Goal: Information Seeking & Learning: Learn about a topic

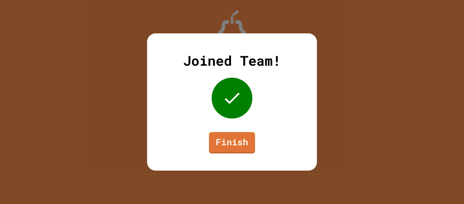
click at [205, 141] on div "Joined Team! Finish" at bounding box center [232, 101] width 170 height 137
click at [232, 152] on link "Finish" at bounding box center [232, 142] width 44 height 22
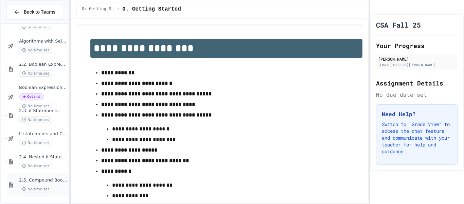
scroll to position [204, 0]
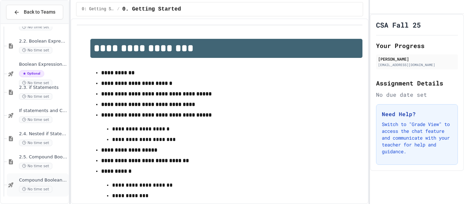
click at [57, 191] on div "No time set" at bounding box center [43, 189] width 48 height 6
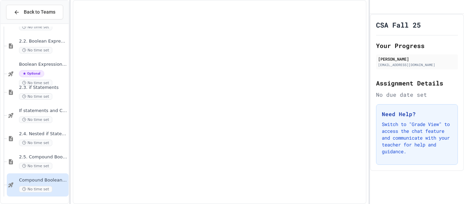
scroll to position [196, 0]
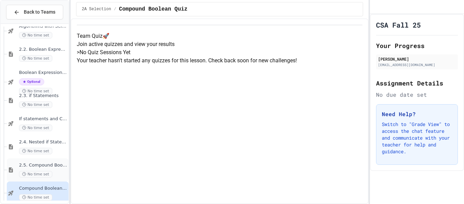
click at [55, 173] on div "No time set" at bounding box center [43, 174] width 48 height 6
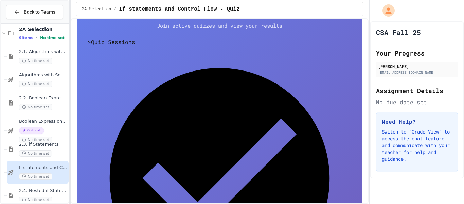
scroll to position [146, 0]
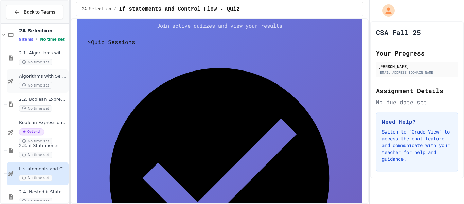
click at [53, 83] on div "No time set" at bounding box center [43, 85] width 48 height 6
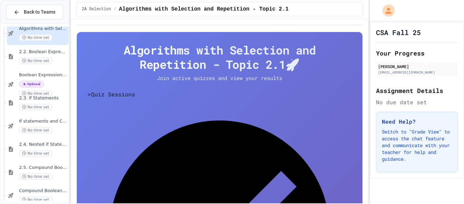
scroll to position [204, 0]
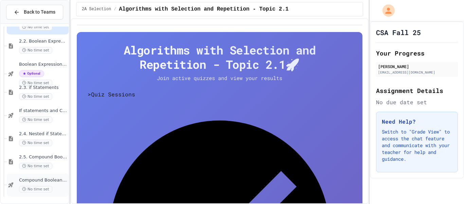
click at [50, 178] on span "Compound Boolean Quiz" at bounding box center [43, 180] width 48 height 6
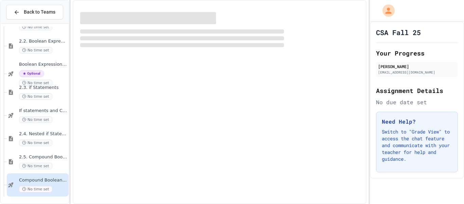
scroll to position [196, 0]
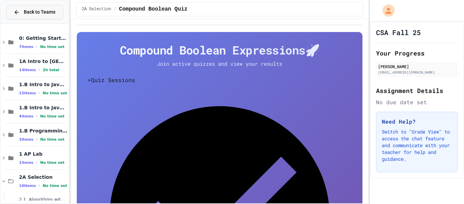
click at [57, 13] on button "Back to Teams" at bounding box center [34, 12] width 57 height 15
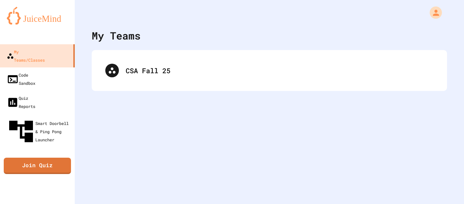
click at [52, 22] on img at bounding box center [37, 16] width 61 height 18
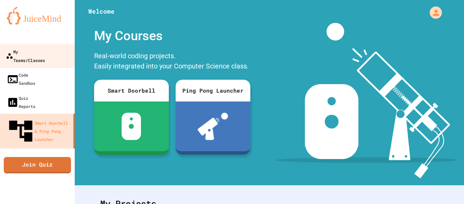
click at [66, 54] on link "My Teams/Classes" at bounding box center [37, 56] width 77 height 24
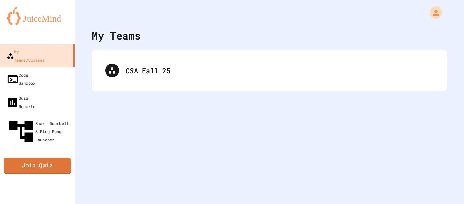
click at [248, 89] on div "CSA Fall 25" at bounding box center [270, 70] width 356 height 41
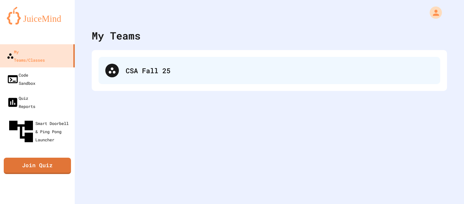
click at [146, 66] on div "CSA Fall 25" at bounding box center [280, 70] width 308 height 10
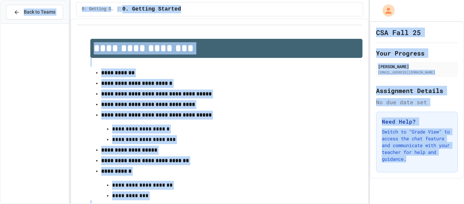
scroll to position [274, 0]
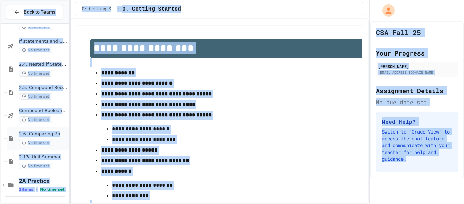
click at [56, 145] on div "No time set" at bounding box center [43, 142] width 48 height 6
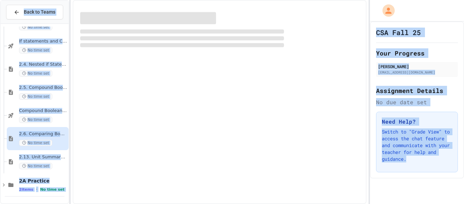
scroll to position [266, 0]
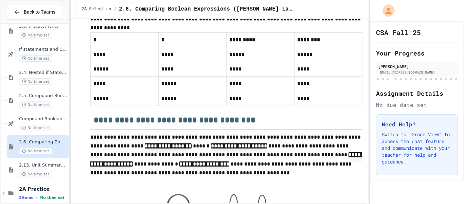
scroll to position [669, 0]
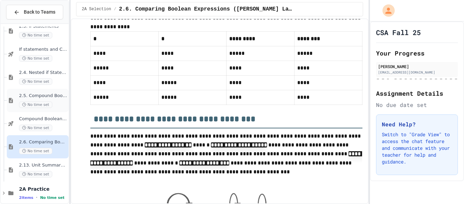
click at [59, 95] on span "2.5. Compound Boolean Expressions" at bounding box center [43, 96] width 48 height 6
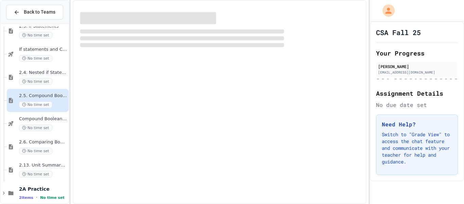
click at [56, 104] on div "No time set" at bounding box center [43, 104] width 48 height 6
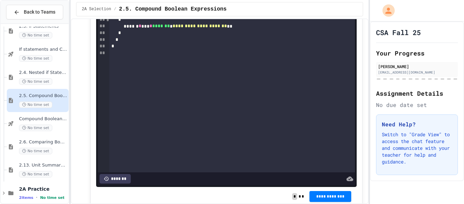
scroll to position [262, 0]
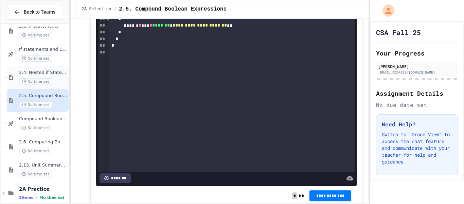
click at [34, 84] on span "No time set" at bounding box center [35, 81] width 33 height 6
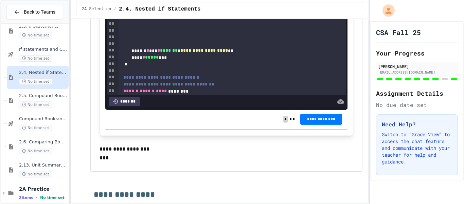
scroll to position [4169, 0]
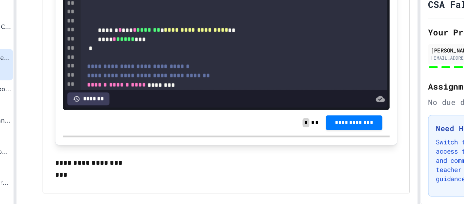
drag, startPoint x: 300, startPoint y: 111, endPoint x: 310, endPoint y: 113, distance: 9.8
click at [310, 113] on div "**********" at bounding box center [232, 75] width 227 height 421
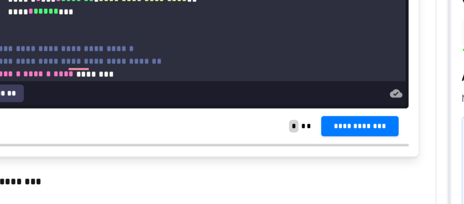
drag, startPoint x: 196, startPoint y: 94, endPoint x: 132, endPoint y: 110, distance: 66.3
click at [132, 110] on div "**********" at bounding box center [232, 75] width 227 height 421
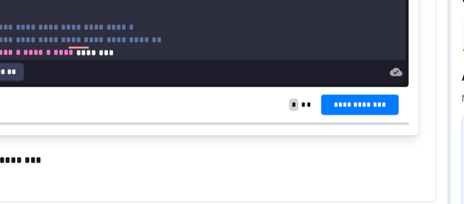
scroll to position [4182, 0]
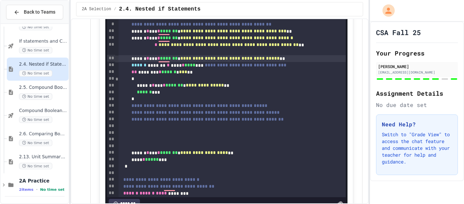
scroll to position [4066, 0]
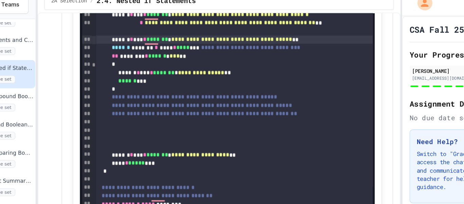
scroll to position [4098, 0]
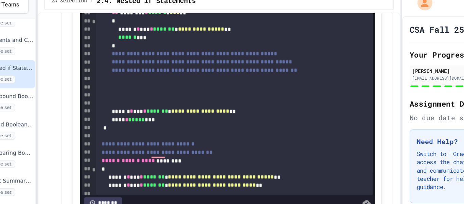
scroll to position [26, 0]
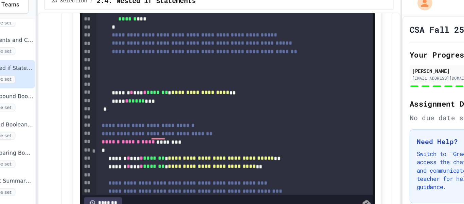
scroll to position [40, 0]
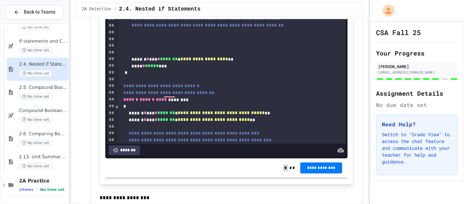
scroll to position [4120, 0]
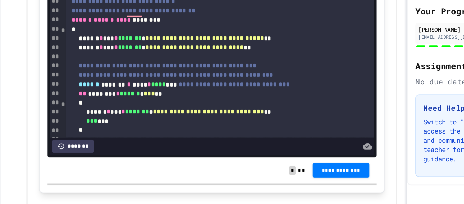
scroll to position [83, 0]
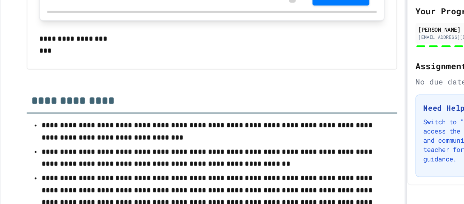
scroll to position [4247, 0]
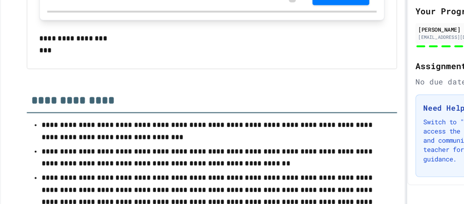
click at [268, 3] on div "To enrich screen reader interactions, please activate Accessibility in Grammarl…" at bounding box center [232, -1] width 227 height 7
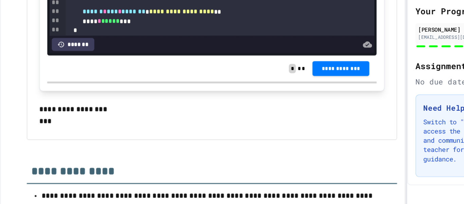
scroll to position [4182, 0]
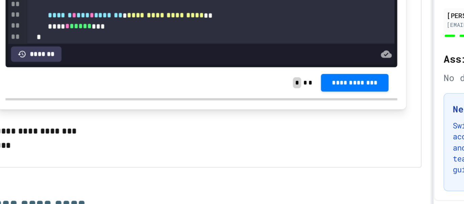
drag, startPoint x: 208, startPoint y: 94, endPoint x: 271, endPoint y: 94, distance: 63.6
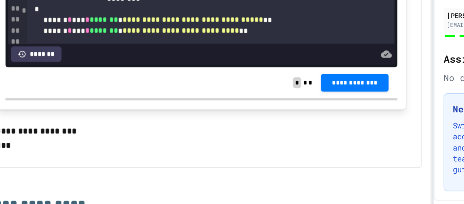
scroll to position [52, 0]
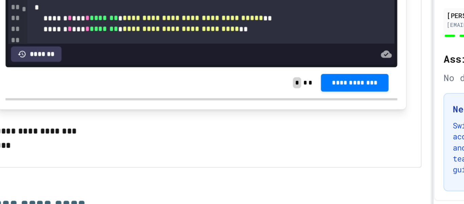
click at [246, 120] on div "**********" at bounding box center [232, 24] width 227 height 448
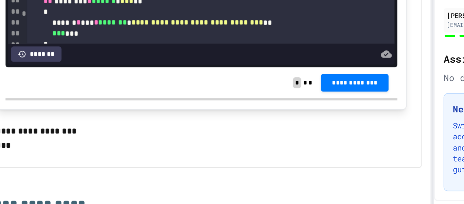
scroll to position [112, 0]
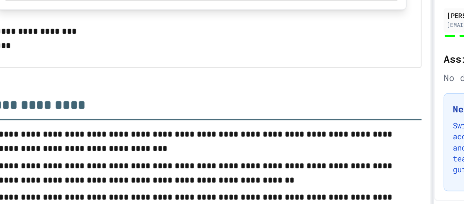
scroll to position [175, 0]
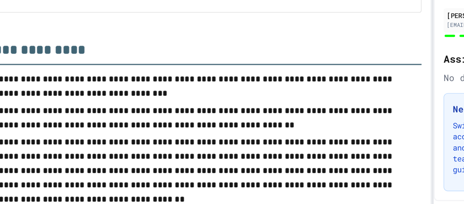
scroll to position [4281, 0]
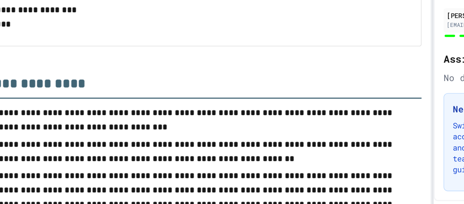
scroll to position [43, 0]
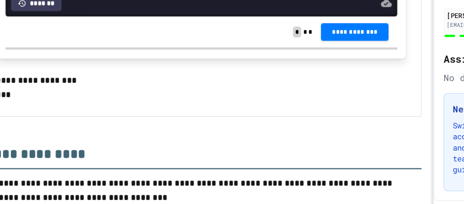
click at [134, 5] on div "*" at bounding box center [232, 1] width 227 height 7
click at [134, 18] on div "*" at bounding box center [232, 14] width 227 height 7
click at [137, 5] on div "*" at bounding box center [232, 1] width 227 height 7
click at [155, 5] on div "*" at bounding box center [232, 1] width 227 height 7
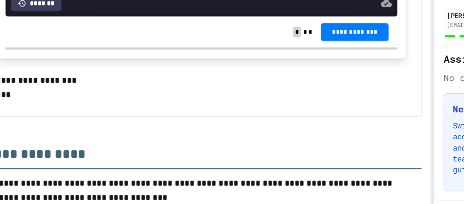
click at [157, 12] on div "To enrich screen reader interactions, please activate Accessibility in Grammarl…" at bounding box center [232, 8] width 227 height 7
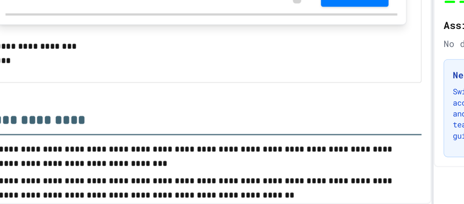
click at [250, 12] on div "**********" at bounding box center [232, 8] width 227 height 7
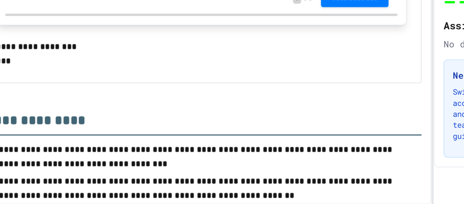
scroll to position [0, 0]
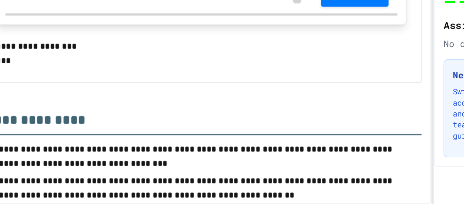
click at [249, 18] on div "To enrich screen reader interactions, please activate Accessibility in Grammarl…" at bounding box center [232, 15] width 227 height 7
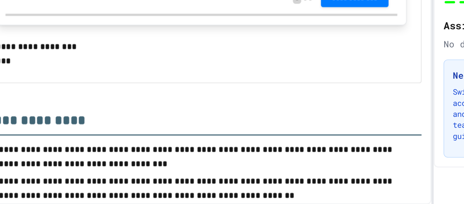
click at [245, 25] on div "*" at bounding box center [232, 21] width 227 height 7
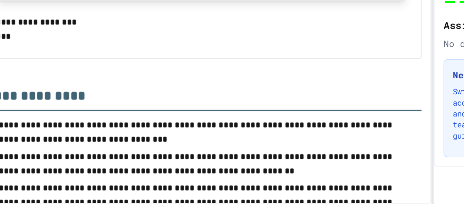
click at [74, 130] on div "**********" at bounding box center [220, 110] width 298 height 185
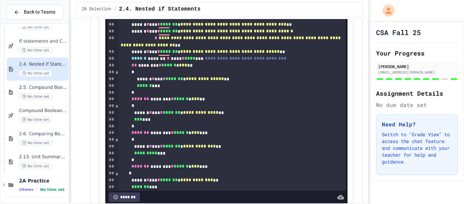
scroll to position [4071, 0]
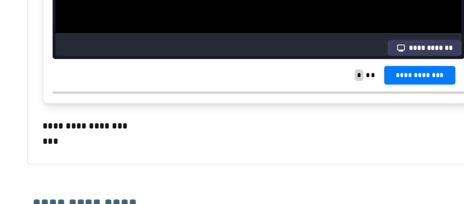
scroll to position [4209, 0]
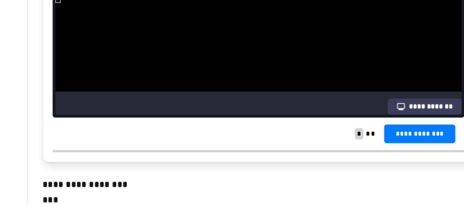
scroll to position [4173, 0]
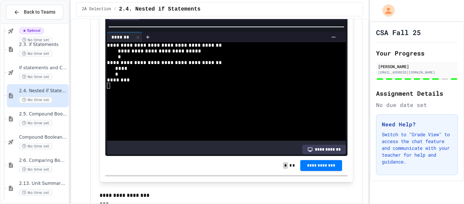
scroll to position [4124, 0]
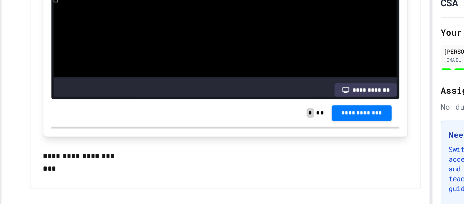
scroll to position [150, 0]
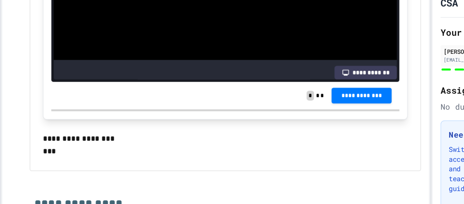
scroll to position [4193, 0]
drag, startPoint x: 143, startPoint y: 63, endPoint x: 173, endPoint y: 88, distance: 38.9
copy div "**********"
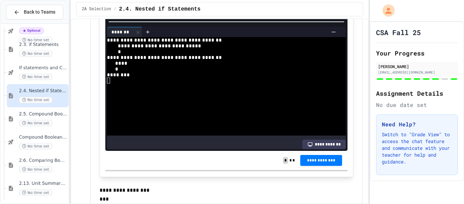
scroll to position [130, 0]
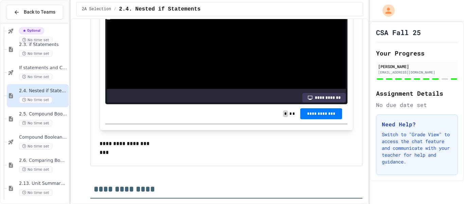
scroll to position [4161, 0]
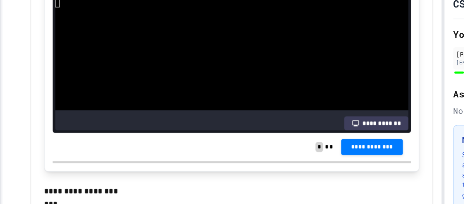
scroll to position [152, 0]
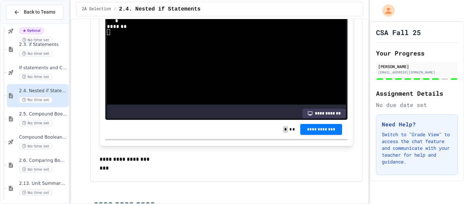
drag, startPoint x: 140, startPoint y: 102, endPoint x: 157, endPoint y: 118, distance: 23.1
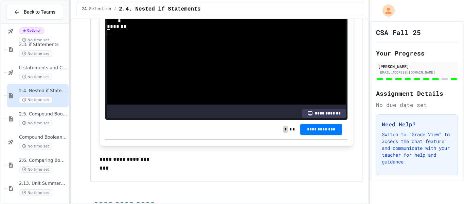
scroll to position [126, 0]
drag, startPoint x: 140, startPoint y: 52, endPoint x: 213, endPoint y: 112, distance: 93.9
click at [213, 112] on div "**********" at bounding box center [232, 8] width 227 height 522
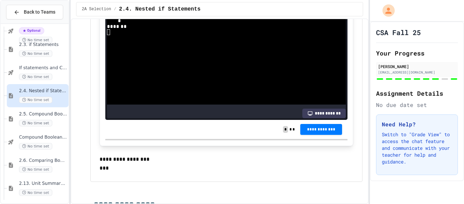
drag, startPoint x: 142, startPoint y: 86, endPoint x: 153, endPoint y: 102, distance: 19.5
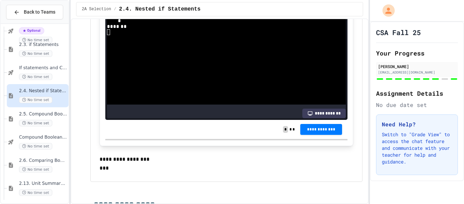
drag, startPoint x: 336, startPoint y: 114, endPoint x: 335, endPoint y: 119, distance: 4.5
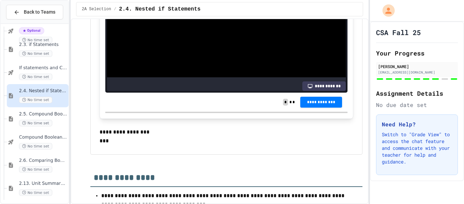
scroll to position [136, 0]
drag, startPoint x: 332, startPoint y: 89, endPoint x: 337, endPoint y: 90, distance: 4.8
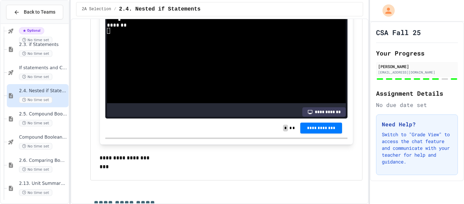
scroll to position [88, 0]
type input "***"
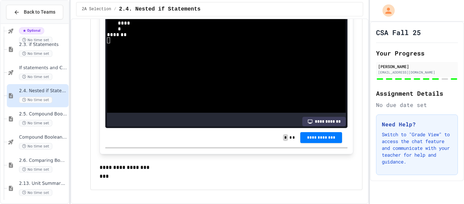
scroll to position [4157, 0]
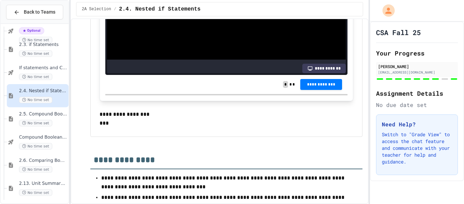
scroll to position [4206, 0]
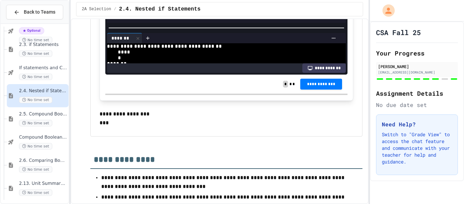
click at [317, 31] on div at bounding box center [226, 27] width 242 height 7
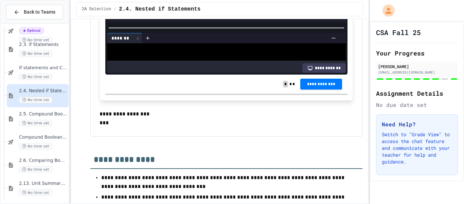
drag, startPoint x: 142, startPoint y: 67, endPoint x: 200, endPoint y: 99, distance: 66.1
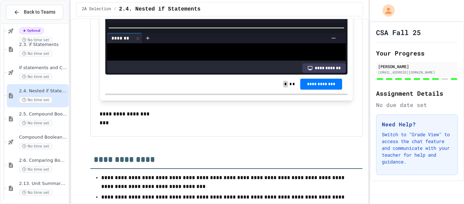
copy div "**********"
click at [125, 15] on div "******" at bounding box center [126, 11] width 21 height 10
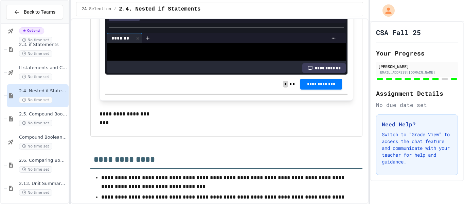
scroll to position [20, 0]
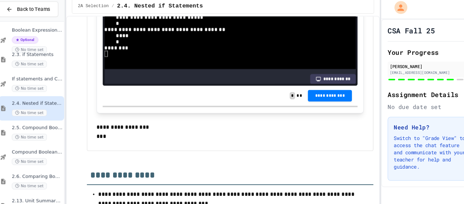
scroll to position [157, 0]
drag, startPoint x: 142, startPoint y: 72, endPoint x: 179, endPoint y: 106, distance: 50.3
copy div "**********"
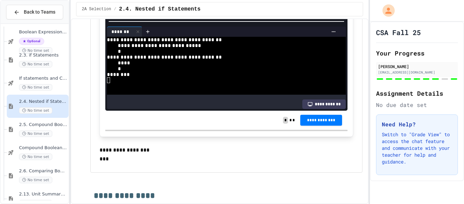
scroll to position [4170, 0]
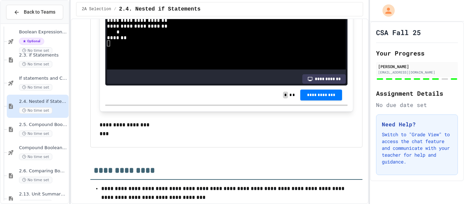
drag, startPoint x: 142, startPoint y: 118, endPoint x: 152, endPoint y: 134, distance: 19.2
copy div "**** * **"
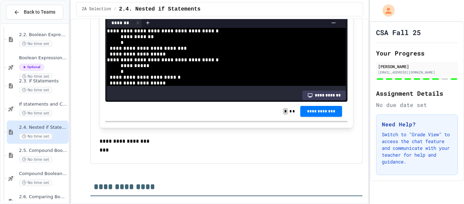
drag, startPoint x: 142, startPoint y: 39, endPoint x: 166, endPoint y: 98, distance: 63.9
copy div "**********"
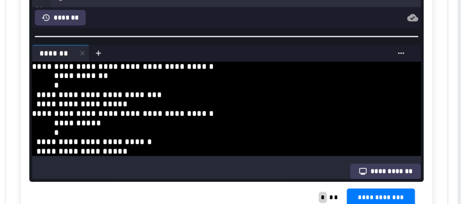
scroll to position [4131, 0]
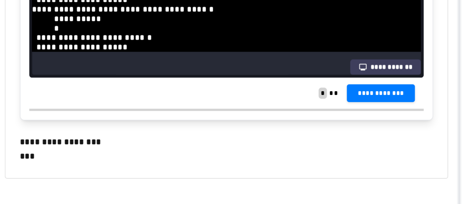
drag, startPoint x: 137, startPoint y: 103, endPoint x: 165, endPoint y: 124, distance: 35.3
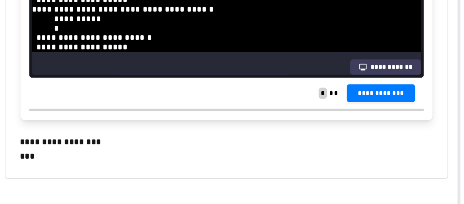
drag, startPoint x: 138, startPoint y: 98, endPoint x: 225, endPoint y: 99, distance: 87.4
copy div "****** ******* * **** * ******** ***"
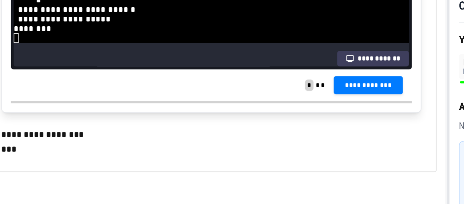
scroll to position [32, 0]
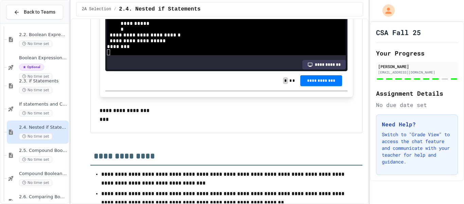
drag, startPoint x: 137, startPoint y: 38, endPoint x: 187, endPoint y: 99, distance: 79.0
copy div "**********"
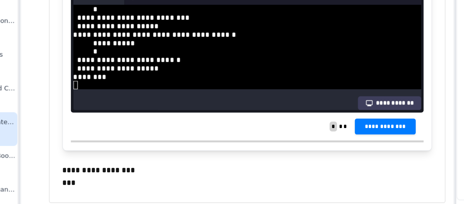
drag, startPoint x: 129, startPoint y: 56, endPoint x: 159, endPoint y: 159, distance: 107.4
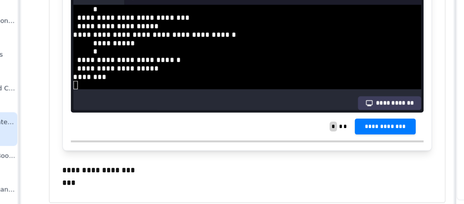
copy div "**********"
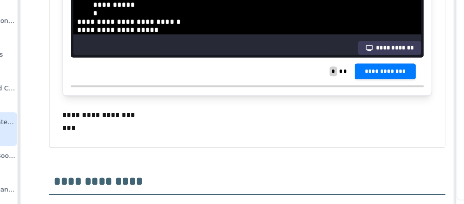
drag, startPoint x: 189, startPoint y: 92, endPoint x: 161, endPoint y: 93, distance: 28.2
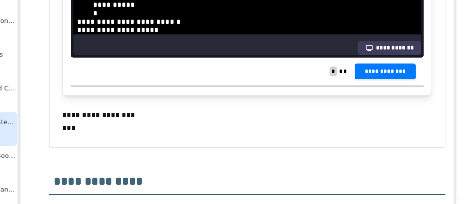
drag, startPoint x: 189, startPoint y: 90, endPoint x: 147, endPoint y: 98, distance: 42.8
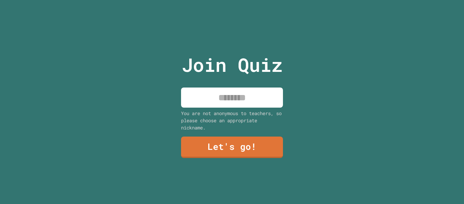
click at [268, 96] on input at bounding box center [232, 97] width 102 height 20
type input "******"
click at [266, 149] on link "Let's go!" at bounding box center [232, 146] width 102 height 21
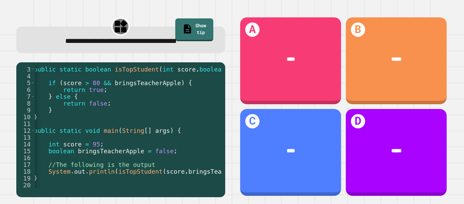
scroll to position [0, 17]
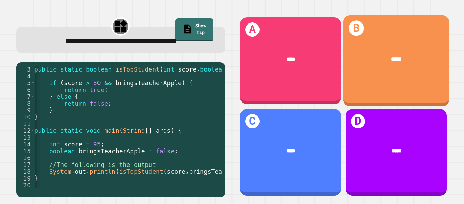
click at [390, 85] on div "B *****" at bounding box center [396, 60] width 106 height 91
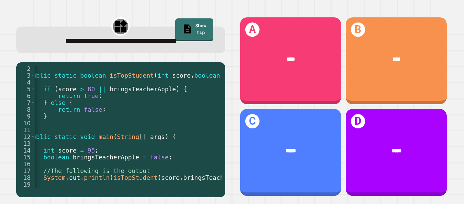
scroll to position [0, 21]
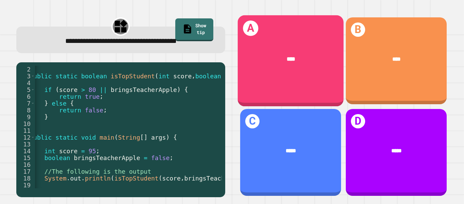
click at [287, 82] on div "A ****" at bounding box center [291, 60] width 106 height 91
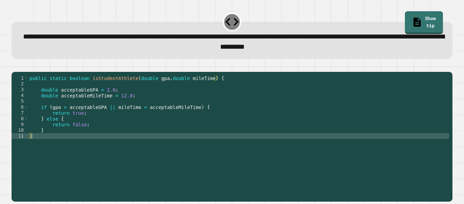
click at [224, 124] on div "public static boolean isStudentAthlete ( double gpa , double mileTime ) { doubl…" at bounding box center [238, 133] width 421 height 116
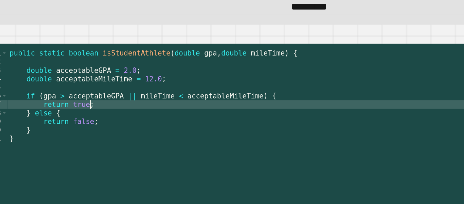
click at [66, 118] on div "public static boolean isStudentAthlete ( double gpa , double mileTime ) { doubl…" at bounding box center [238, 133] width 421 height 116
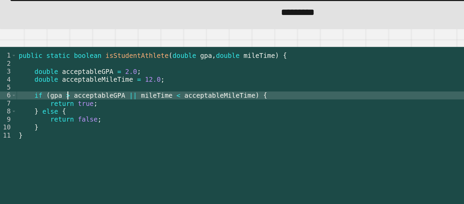
click at [15, 66] on icon "button" at bounding box center [15, 66] width 0 height 0
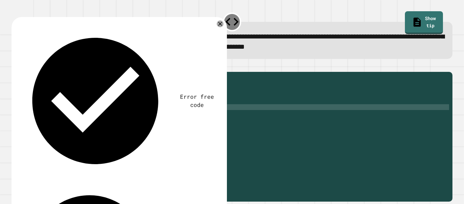
click at [215, 39] on div "Error free code trueaaljcwvinrhwaclrnqw34rqwhx3xernqwr3ha3xrnhtrueaaljcwvinrhwa…" at bounding box center [118, 174] width 204 height 305
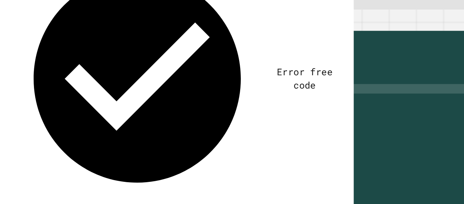
click at [88, 126] on div "public static boolean isStudentAthlete ( double gpa , double mileTime ) { doubl…" at bounding box center [238, 133] width 421 height 116
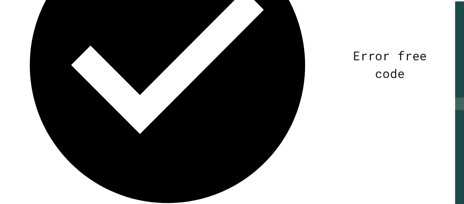
click at [70, 123] on div "public static boolean isStudentAthlete ( double gpa , double mileTime ) { doubl…" at bounding box center [238, 133] width 421 height 116
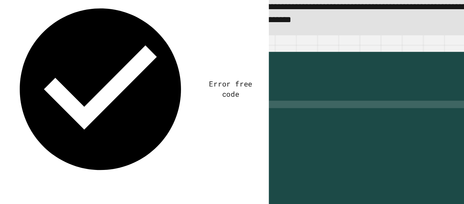
click at [45, 130] on div "public static boolean isStudentAthlete ( double gpa , double mileTime ) { doubl…" at bounding box center [238, 133] width 421 height 116
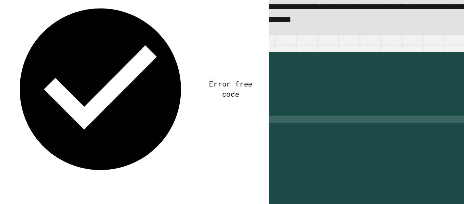
scroll to position [0, 2]
type textarea "******"
click at [15, 66] on button "button" at bounding box center [15, 66] width 0 height 0
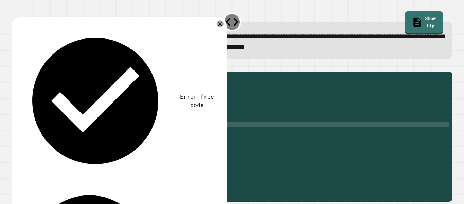
click at [340, 40] on span "**********" at bounding box center [234, 41] width 422 height 17
click at [220, 26] on icon at bounding box center [220, 24] width 8 height 8
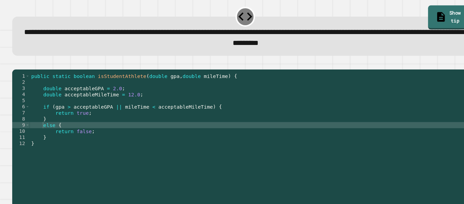
click at [109, 123] on div "public static boolean isStudentAthlete ( double gpa , double mileTime ) { doubl…" at bounding box center [238, 133] width 421 height 116
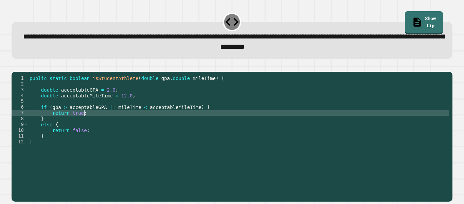
click at [108, 152] on div "public static boolean isStudentAthlete ( double gpa , double mileTime ) { doubl…" at bounding box center [238, 133] width 421 height 116
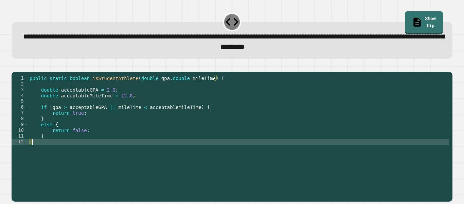
click at [15, 66] on button "button" at bounding box center [15, 66] width 0 height 0
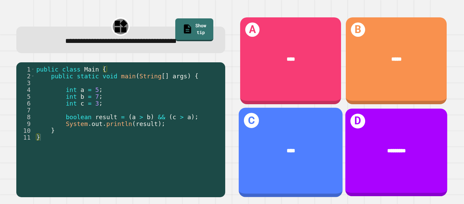
click at [349, 115] on div "D *********" at bounding box center [396, 152] width 102 height 88
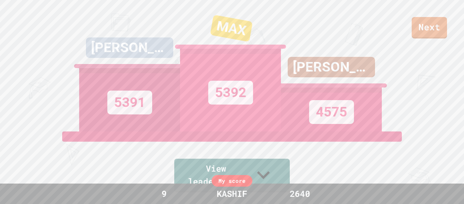
scroll to position [47, 0]
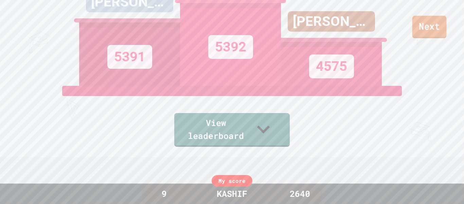
click at [429, 38] on link "Next" at bounding box center [430, 27] width 34 height 22
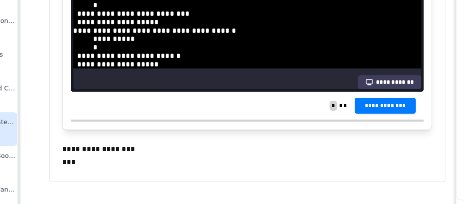
scroll to position [544, 0]
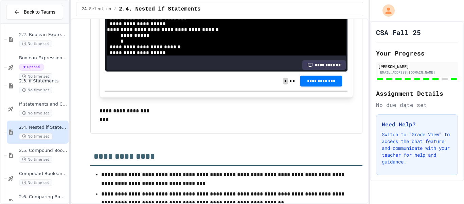
scroll to position [4217, 0]
drag, startPoint x: 123, startPoint y: 34, endPoint x: 149, endPoint y: 92, distance: 63.5
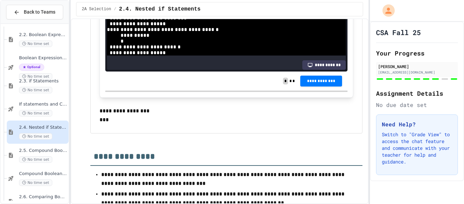
copy div "**********"
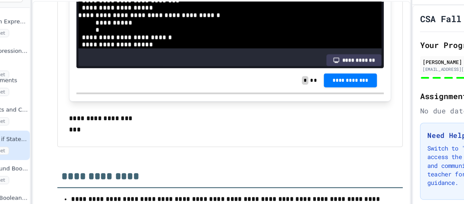
drag, startPoint x: 189, startPoint y: 73, endPoint x: 199, endPoint y: 79, distance: 11.4
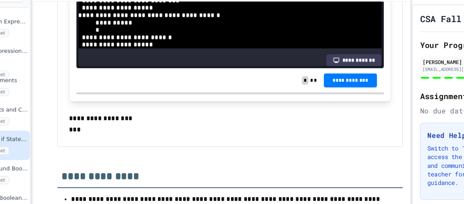
scroll to position [863, 0]
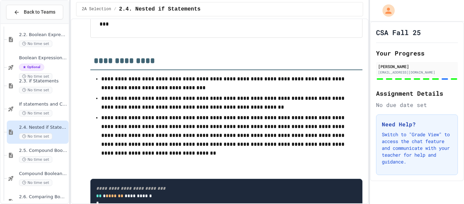
type textarea "**********"
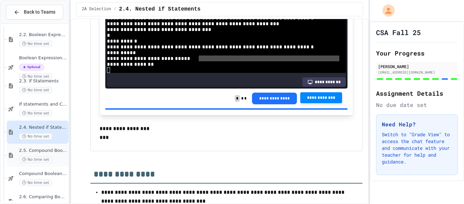
click at [48, 151] on span "2.5. Compound Boolean Expressions" at bounding box center [43, 151] width 48 height 6
